Goal: Task Accomplishment & Management: Use online tool/utility

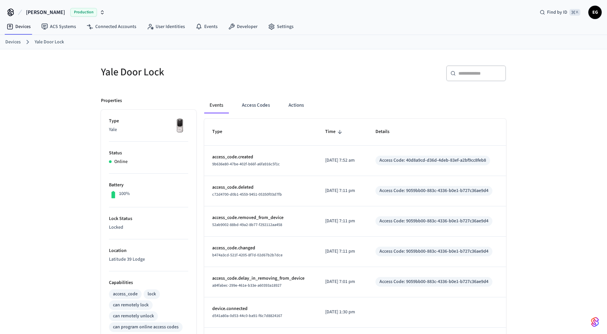
click at [467, 77] on div "​ ​" at bounding box center [476, 73] width 60 height 16
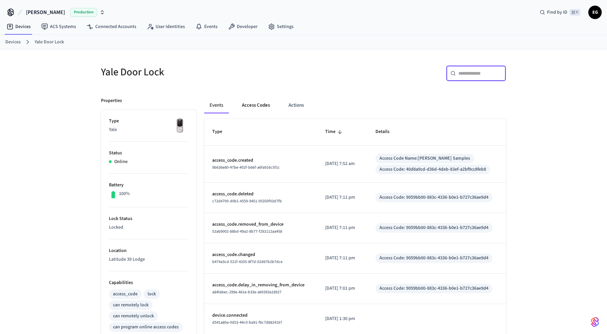
click at [262, 104] on button "Access Codes" at bounding box center [256, 105] width 39 height 16
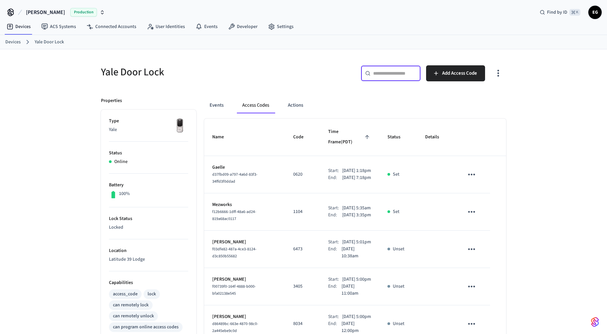
click at [389, 73] on input "text" at bounding box center [394, 73] width 43 height 7
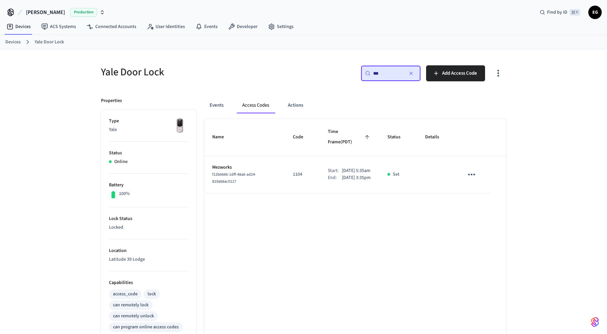
type input "***"
click at [293, 171] on p "1104" at bounding box center [302, 174] width 19 height 7
copy p "1104"
